Goal: Navigation & Orientation: Go to known website

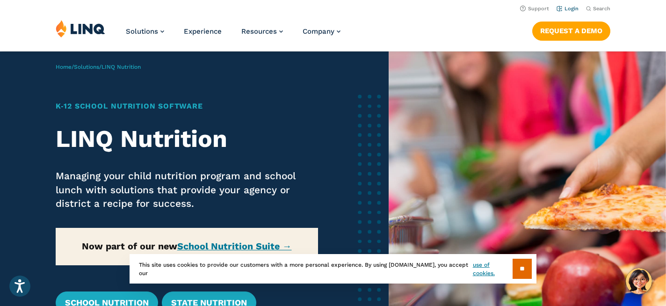
click at [567, 8] on link "Login" at bounding box center [568, 9] width 22 height 6
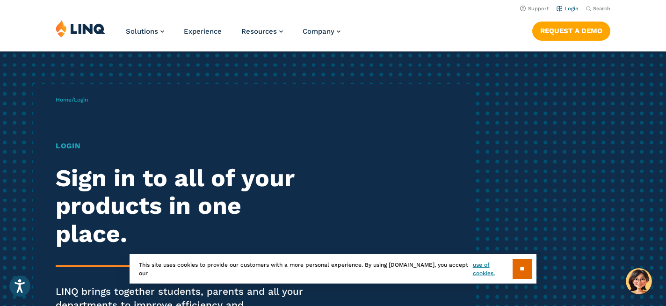
click at [571, 12] on li "Login" at bounding box center [568, 8] width 22 height 10
click at [570, 7] on link "Login" at bounding box center [568, 9] width 22 height 6
click at [570, 10] on link "Login" at bounding box center [568, 9] width 22 height 6
click at [565, 7] on link "Login" at bounding box center [568, 9] width 22 height 6
click at [569, 9] on link "Login" at bounding box center [568, 9] width 22 height 6
